Goal: Find specific page/section: Find specific page/section

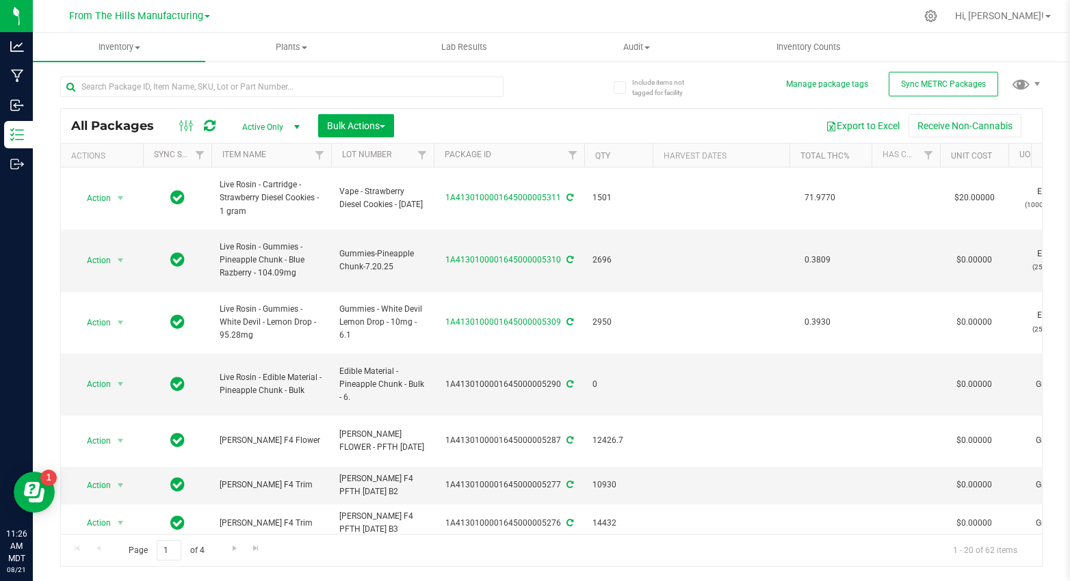
click at [668, 11] on div at bounding box center [580, 16] width 670 height 27
click at [422, 81] on input "text" at bounding box center [281, 87] width 443 height 21
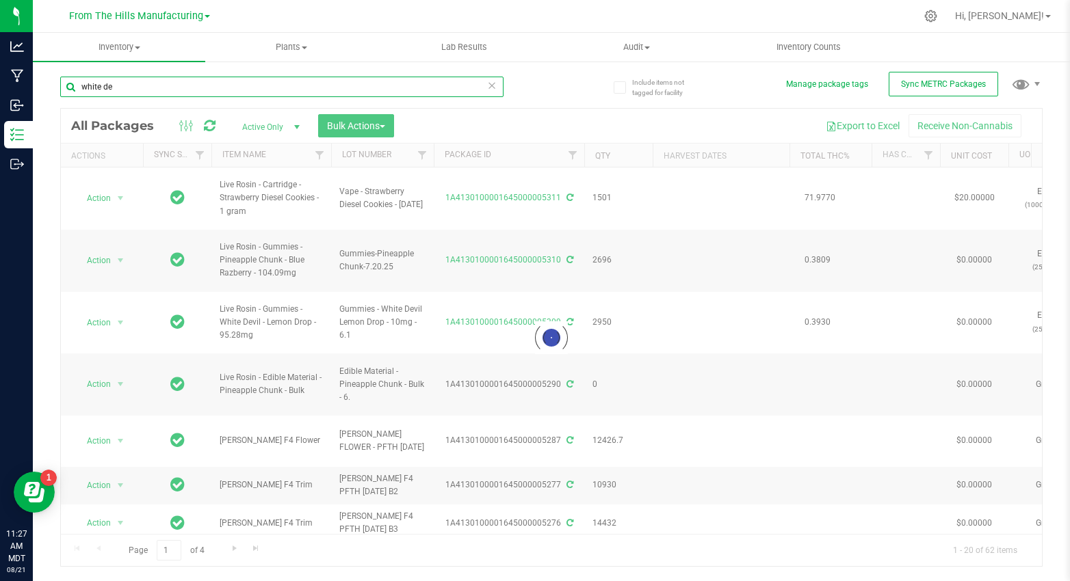
type input "white dev"
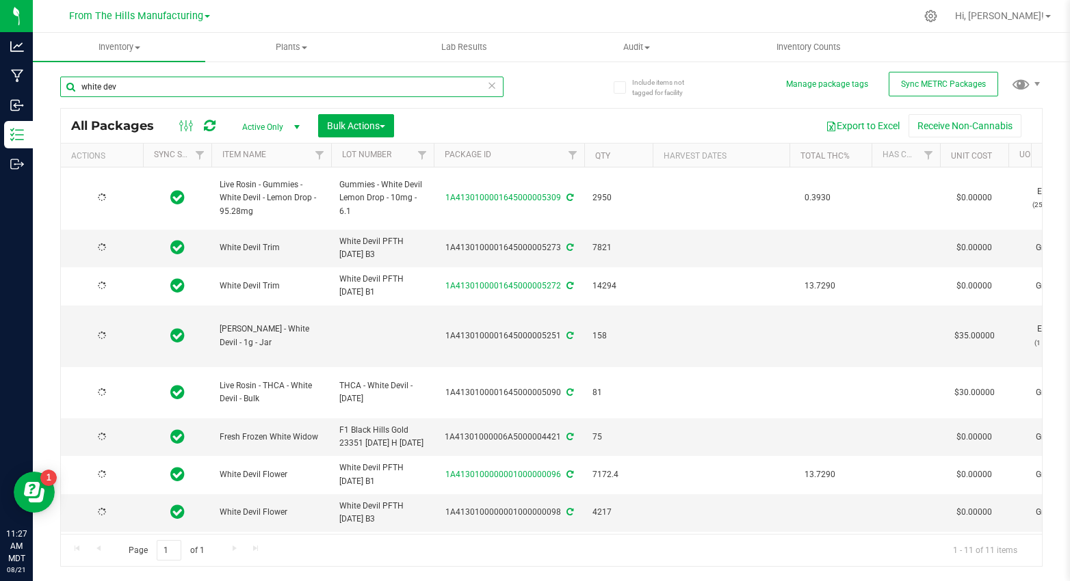
type input "[DATE]"
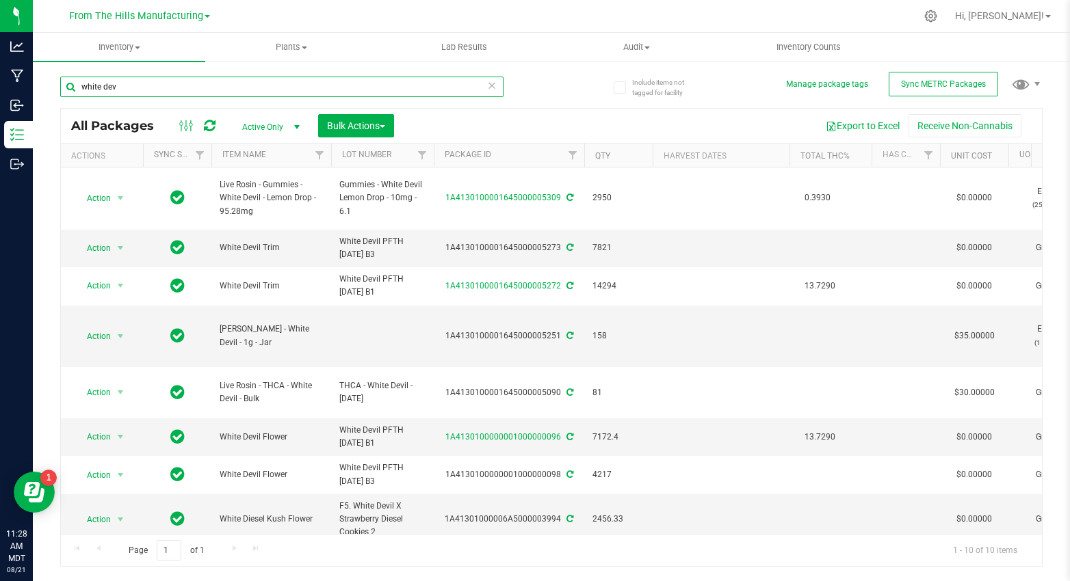
type input "white dev"
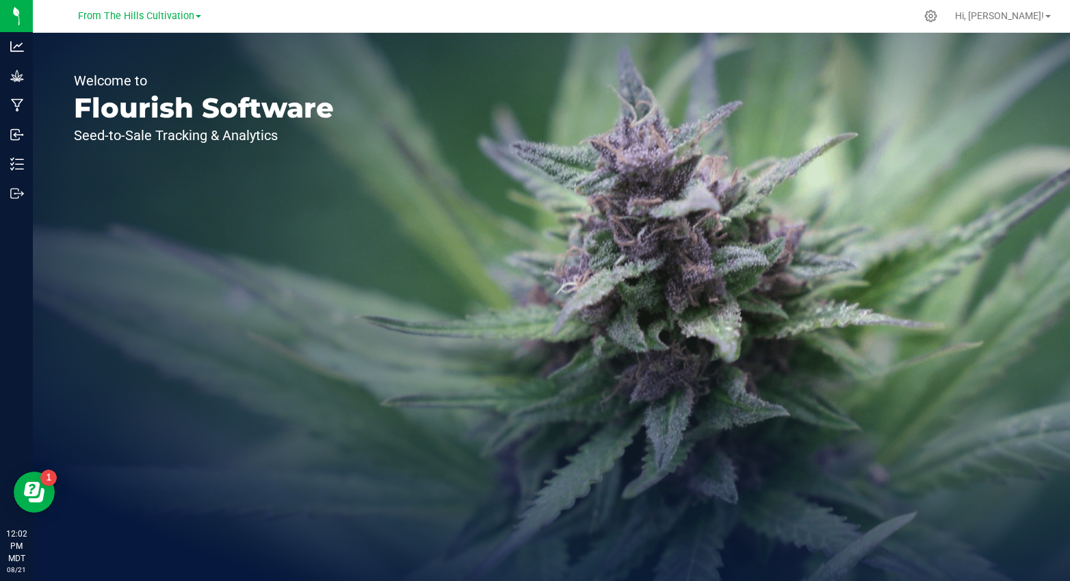
click at [194, 16] on link "From The Hills Cultivation" at bounding box center [139, 15] width 123 height 13
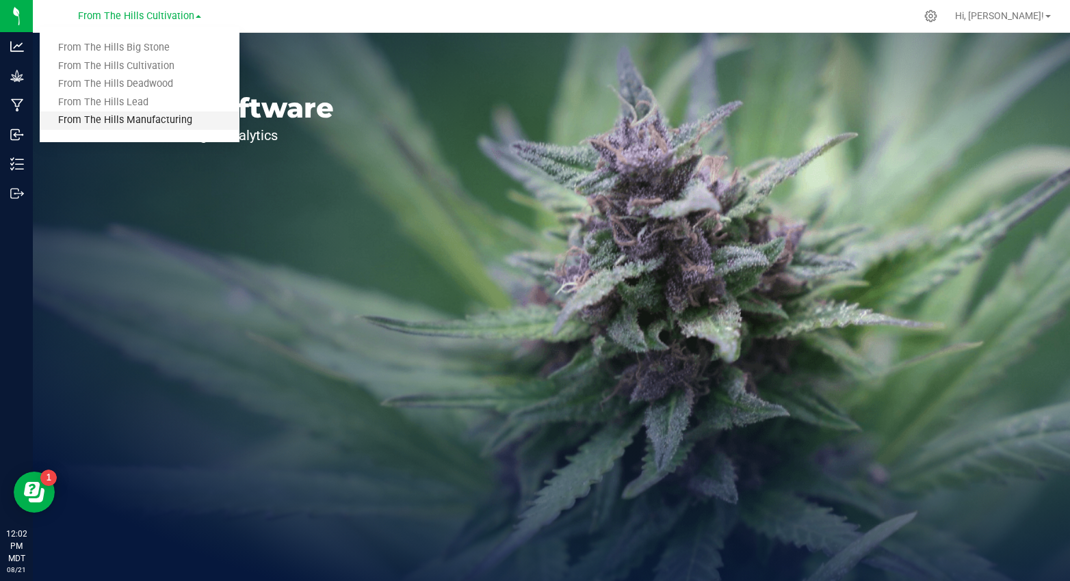
click at [141, 117] on link "From The Hills Manufacturing" at bounding box center [140, 120] width 200 height 18
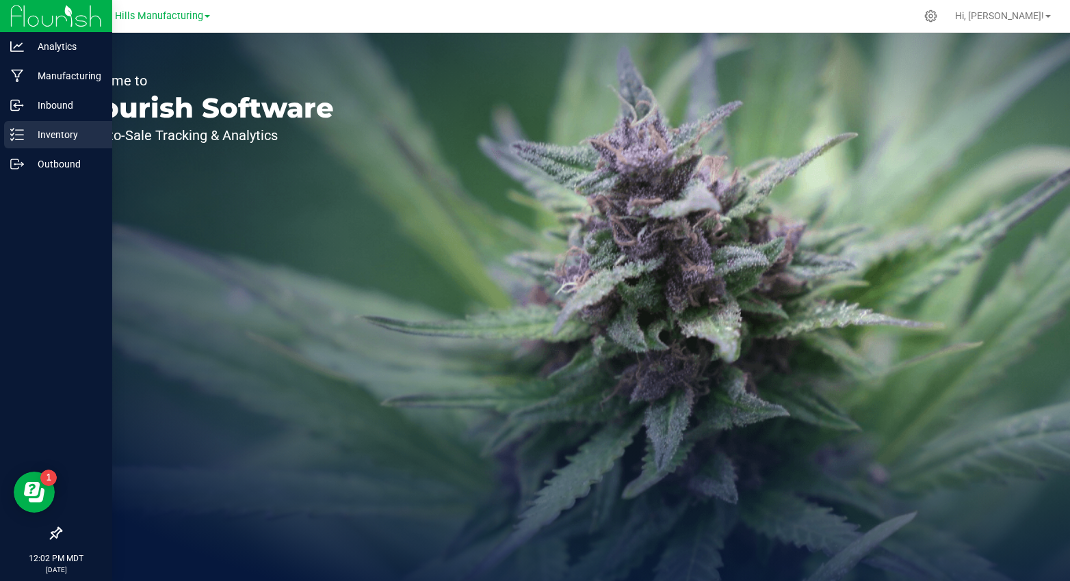
click at [37, 135] on p "Inventory" at bounding box center [65, 135] width 82 height 16
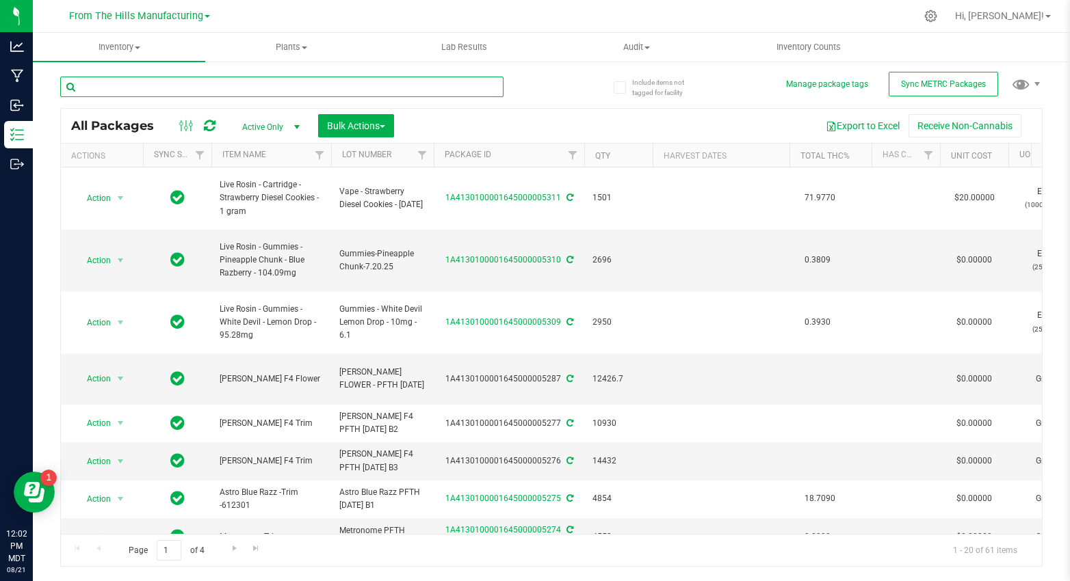
click at [227, 82] on input "text" at bounding box center [281, 87] width 443 height 21
type input "fresh"
